Goal: Information Seeking & Learning: Learn about a topic

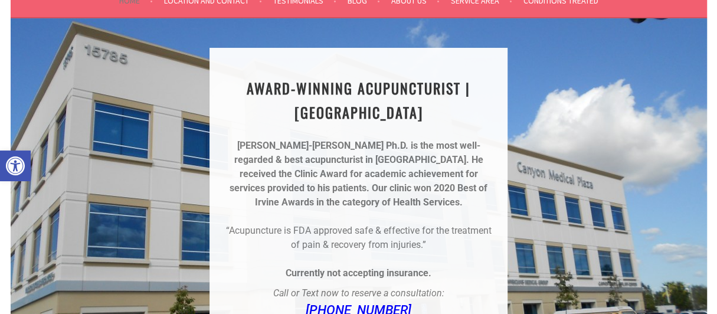
scroll to position [118, 0]
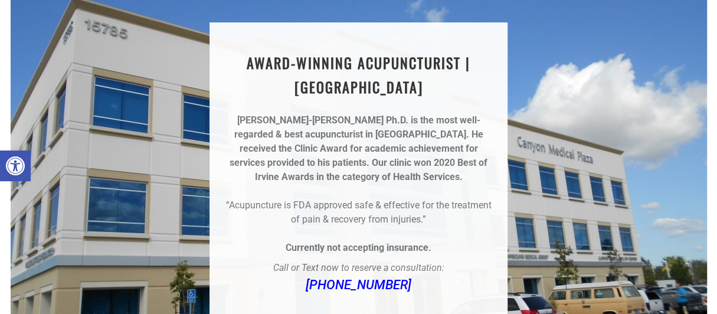
click at [591, 65] on div "AWARD-WINNING ACUPUNCTURIST | [GEOGRAPHIC_DATA] [PERSON_NAME]-[PERSON_NAME] Ph.…" at bounding box center [359, 173] width 696 height 360
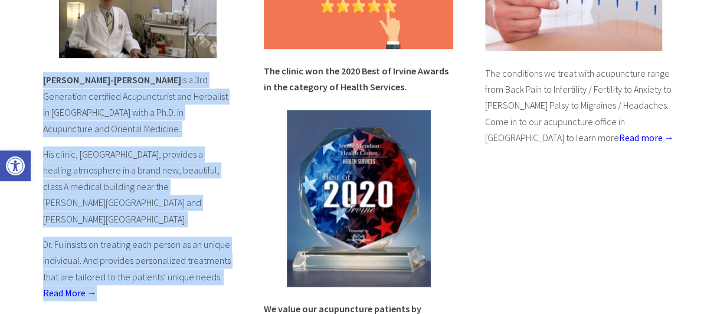
scroll to position [585, 0]
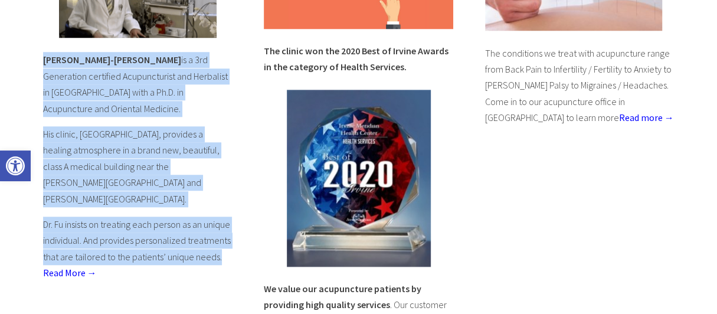
drag, startPoint x: 45, startPoint y: 153, endPoint x: 178, endPoint y: 219, distance: 148.8
click at [178, 219] on div "[PERSON_NAME]-[PERSON_NAME] is a 3rd Generation certified Acupuncturist and Her…" at bounding box center [137, 115] width 189 height 332
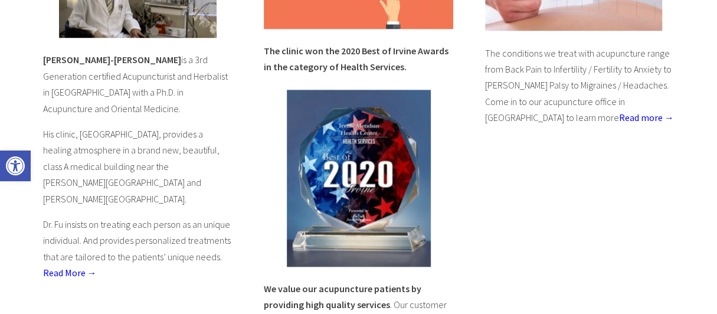
drag, startPoint x: 188, startPoint y: 240, endPoint x: 173, endPoint y: 237, distance: 15.6
click at [188, 240] on p "Dr. Fu insists on treating each person as an unique individual. And provides pe…" at bounding box center [137, 249] width 189 height 65
click at [83, 267] on link "Read More →" at bounding box center [70, 273] width 54 height 12
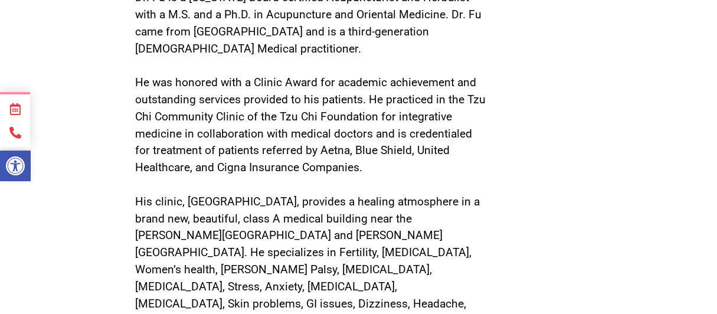
scroll to position [766, 0]
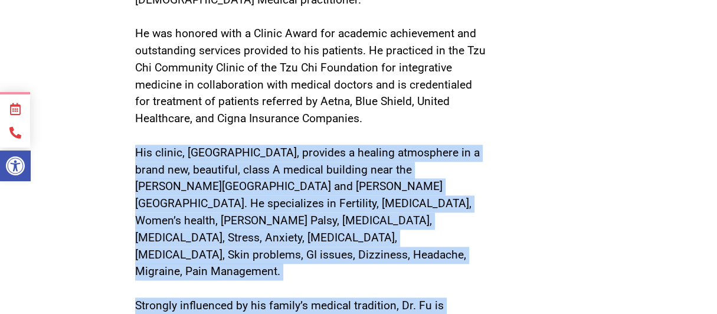
drag, startPoint x: 131, startPoint y: 99, endPoint x: 297, endPoint y: 255, distance: 228.3
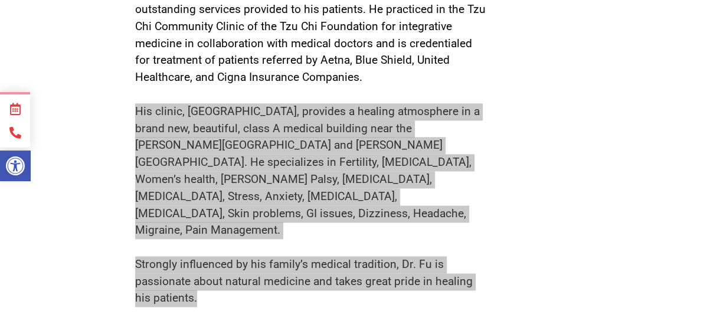
scroll to position [826, 0]
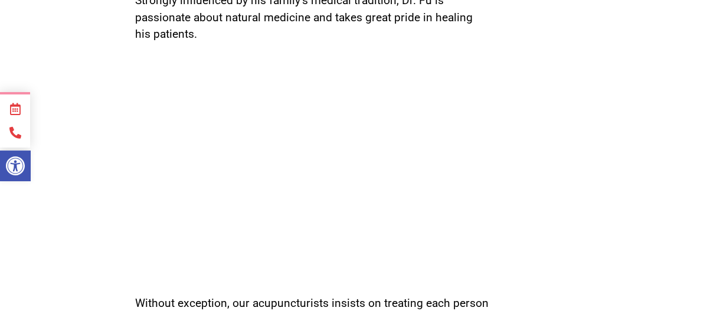
scroll to position [1180, 0]
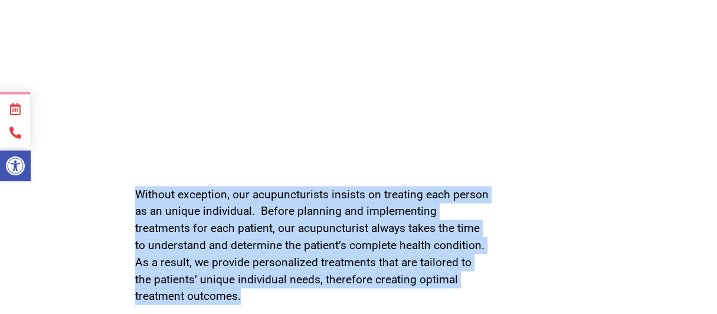
drag, startPoint x: 132, startPoint y: 102, endPoint x: 204, endPoint y: 180, distance: 106.1
click at [201, 204] on div "oUR Acupuncturist serves the Irvine, Newport Beach, Lake Forest, Tustin, Missio…" at bounding box center [312, 181] width 366 height 2445
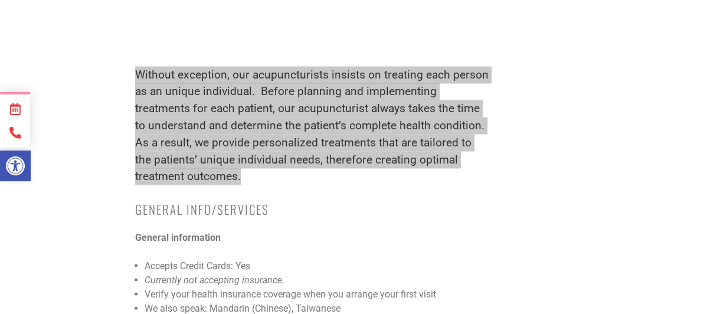
scroll to position [1357, 0]
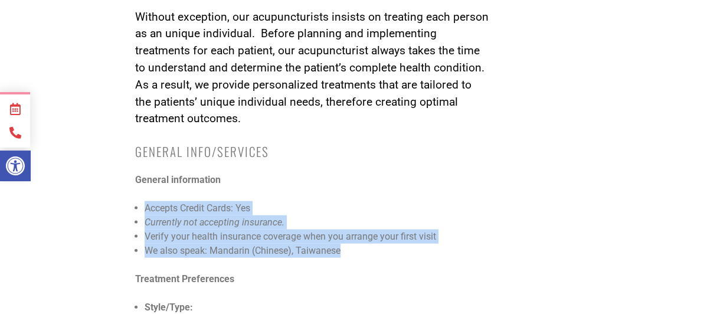
drag, startPoint x: 143, startPoint y: 121, endPoint x: 350, endPoint y: 160, distance: 210.3
click at [350, 173] on div "General information Accepts Credit Cards: Yes Currently not accepting insurance…" at bounding box center [312, 215] width 354 height 85
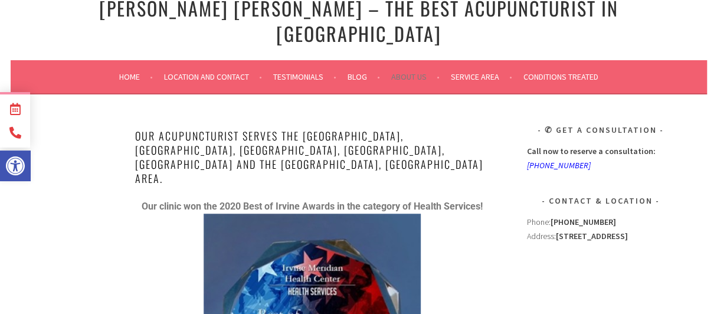
scroll to position [0, 0]
